Goal: Information Seeking & Learning: Learn about a topic

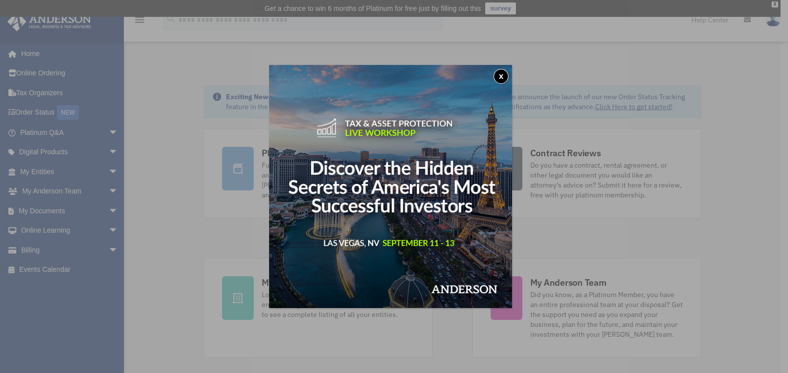
click at [412, 189] on img at bounding box center [390, 186] width 243 height 243
click at [505, 79] on button "x" at bounding box center [501, 76] width 15 height 15
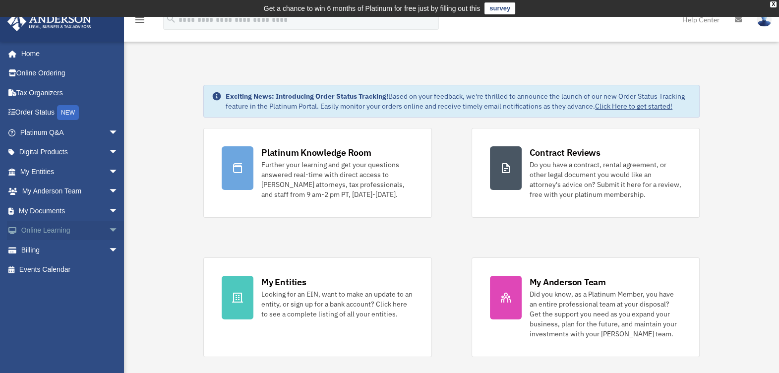
click at [109, 231] on span "arrow_drop_down" at bounding box center [119, 231] width 20 height 20
click at [47, 252] on link "Courses" at bounding box center [74, 250] width 120 height 20
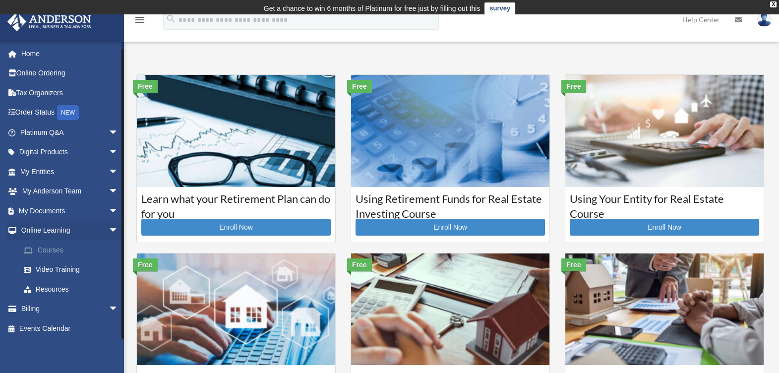
scroll to position [0, 0]
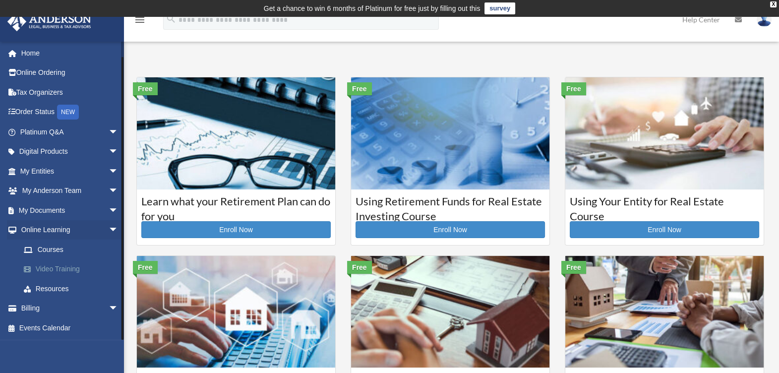
click at [60, 271] on link "Video Training" at bounding box center [74, 269] width 120 height 20
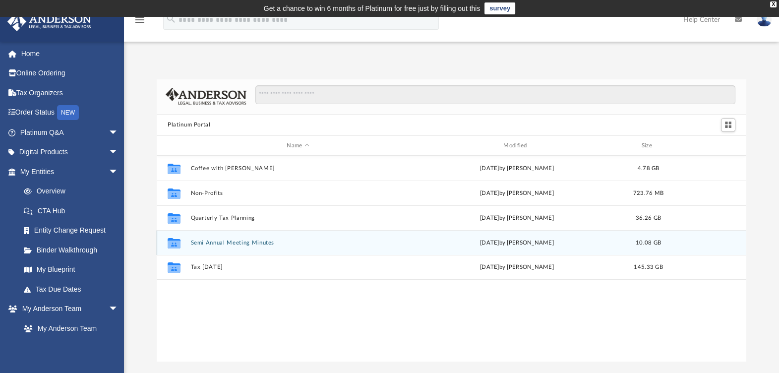
scroll to position [216, 580]
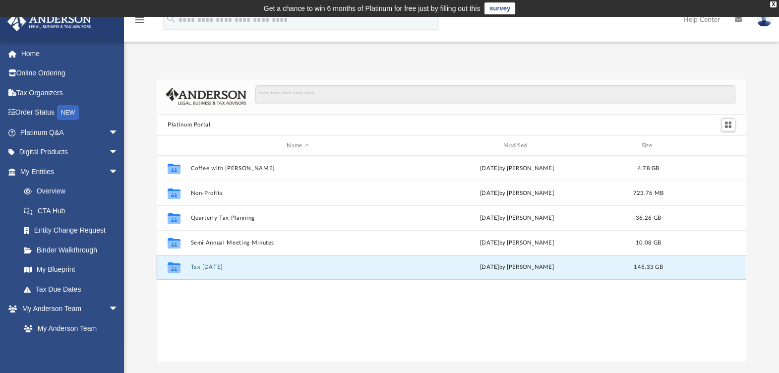
click at [210, 265] on button "Tax Tuesday" at bounding box center [298, 267] width 215 height 6
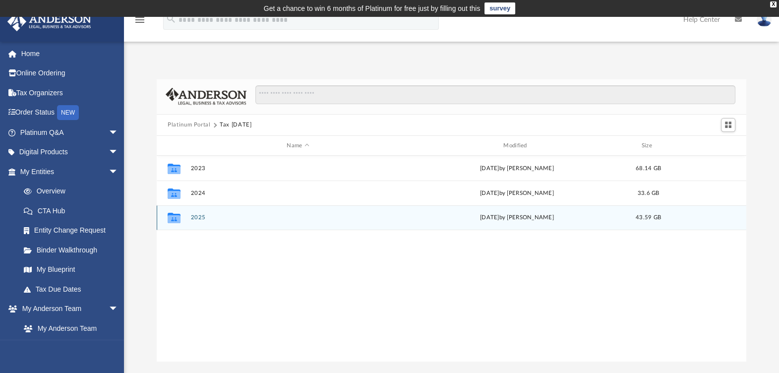
click at [225, 221] on button "2025" at bounding box center [298, 218] width 215 height 6
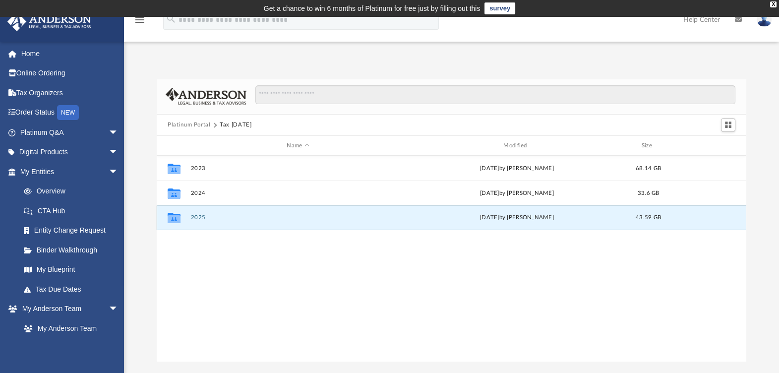
click at [225, 221] on button "2025" at bounding box center [298, 218] width 215 height 6
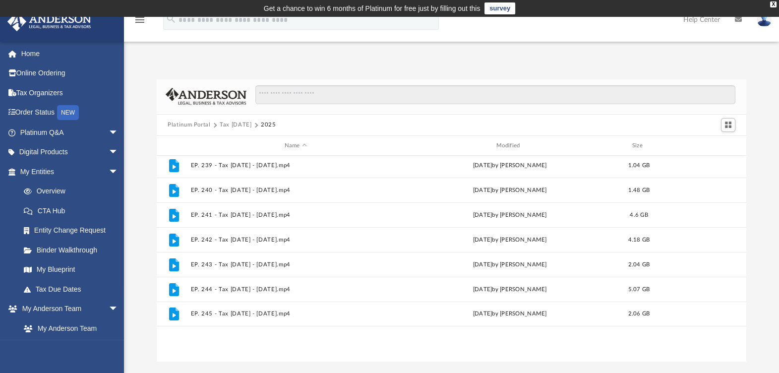
scroll to position [0, 0]
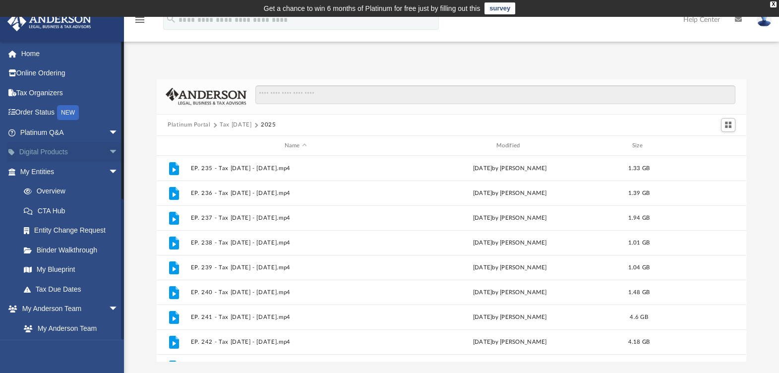
click at [79, 153] on link "Digital Products arrow_drop_down" at bounding box center [70, 152] width 126 height 20
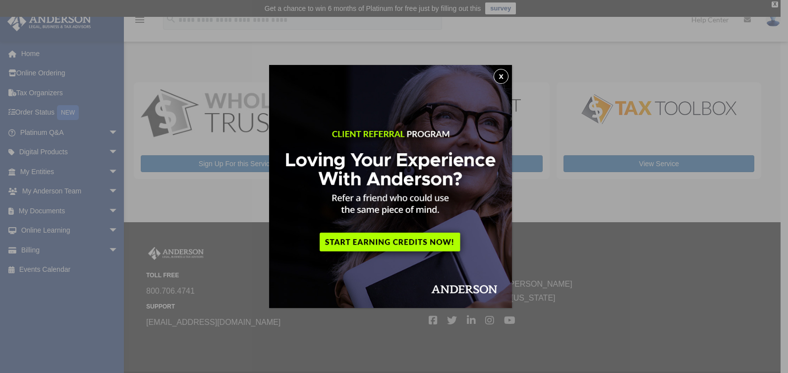
click at [501, 77] on button "x" at bounding box center [501, 76] width 15 height 15
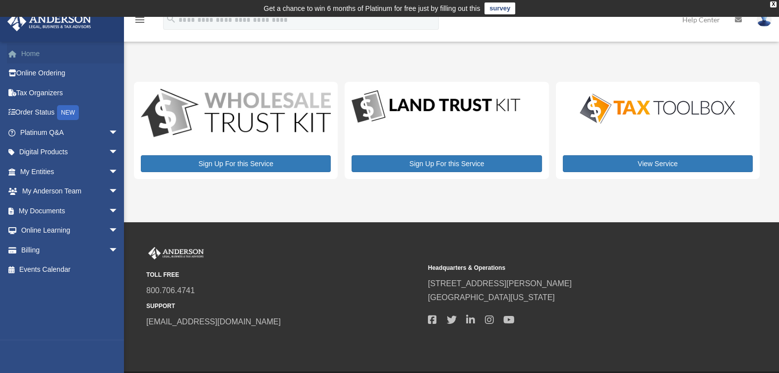
click at [31, 55] on link "Home" at bounding box center [70, 54] width 126 height 20
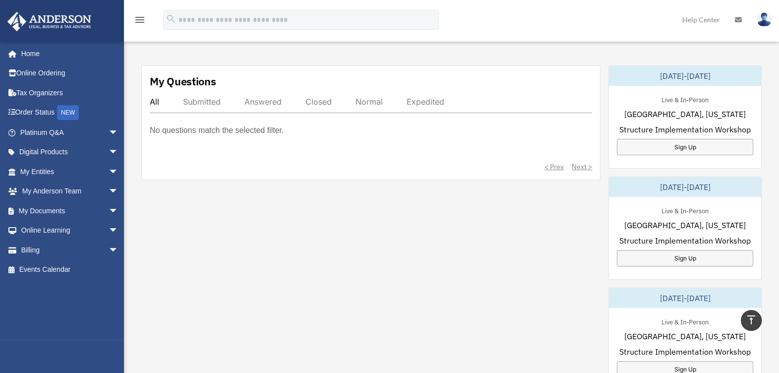
scroll to position [327, 0]
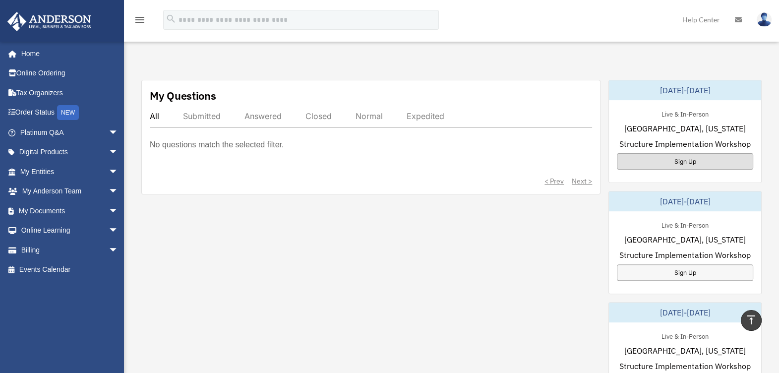
click at [688, 160] on div "Sign Up" at bounding box center [685, 161] width 136 height 16
click at [109, 226] on span "arrow_drop_down" at bounding box center [119, 231] width 20 height 20
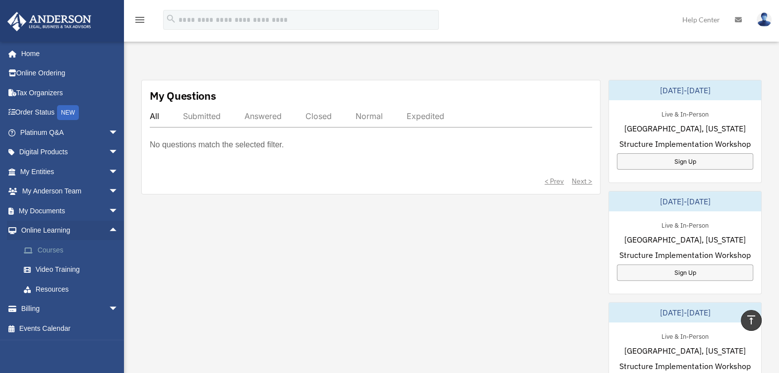
click at [48, 246] on link "Courses" at bounding box center [74, 250] width 120 height 20
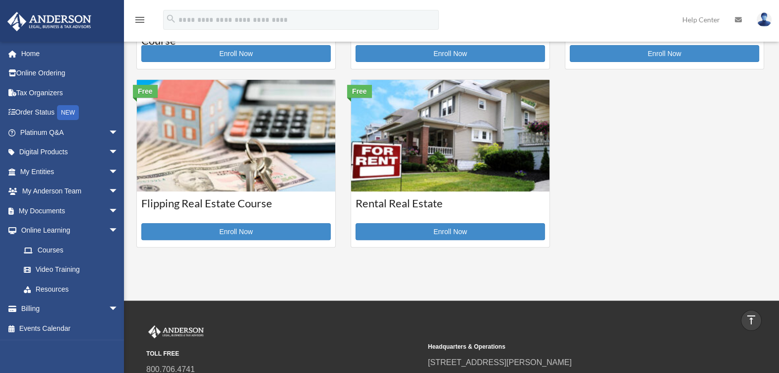
scroll to position [342, 0]
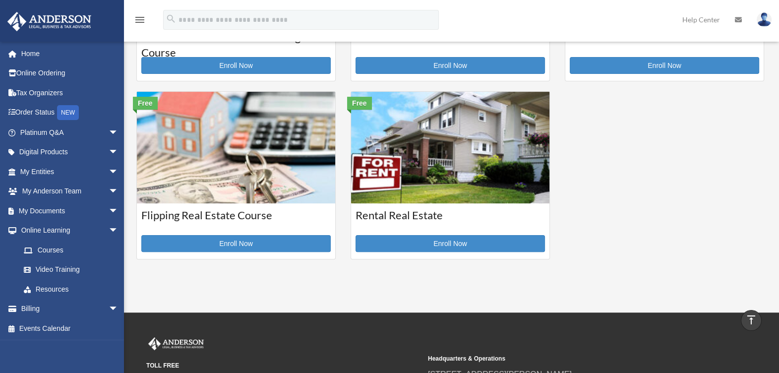
click at [447, 160] on img at bounding box center [450, 148] width 198 height 112
